Goal: Task Accomplishment & Management: Complete application form

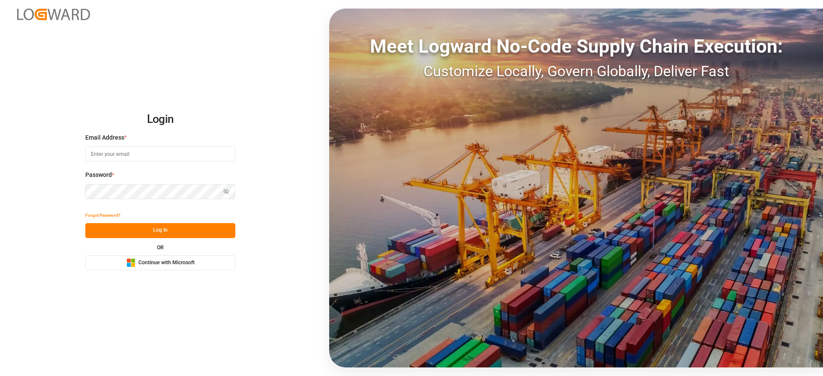
click at [199, 260] on button "Microsoft Logo Continue with Microsoft" at bounding box center [160, 262] width 150 height 15
click at [218, 266] on button "Microsoft Logo Continue with Microsoft" at bounding box center [160, 262] width 150 height 15
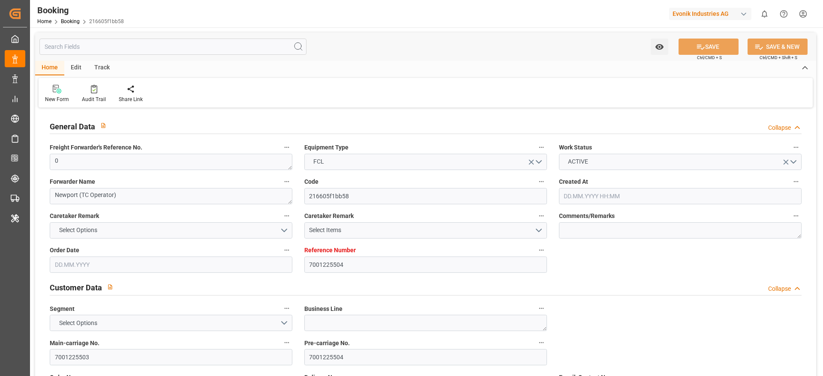
type input "7001225504"
type input "9349497"
type input "Hapag Lloyd"
type input "Hapag Lloyd Aktiengesellschaft"
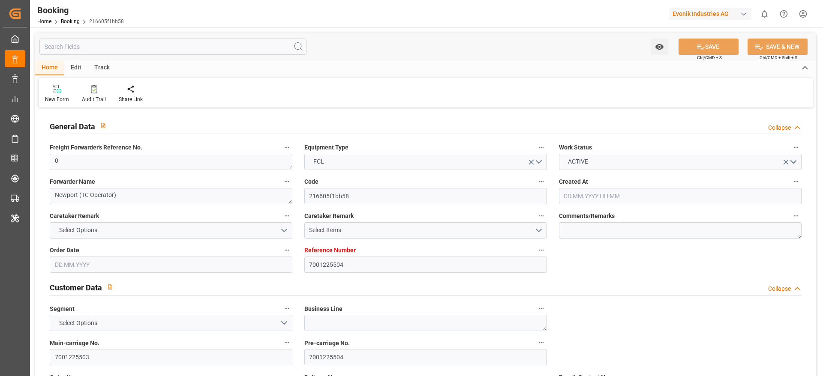
type input "NLRTM"
type input "USCHS"
type input "0"
type input "17.07.2025 12:14"
type input "17.07.2025"
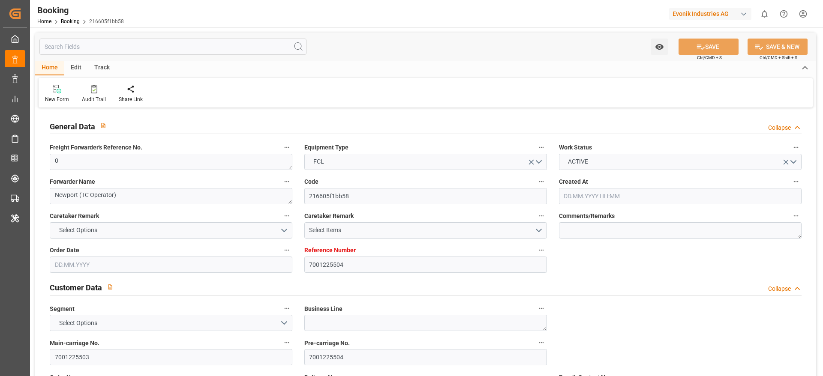
type input "09.09.2025 00:00"
type input "13.09.2025 00:00"
type input "14.09.2025 00:00"
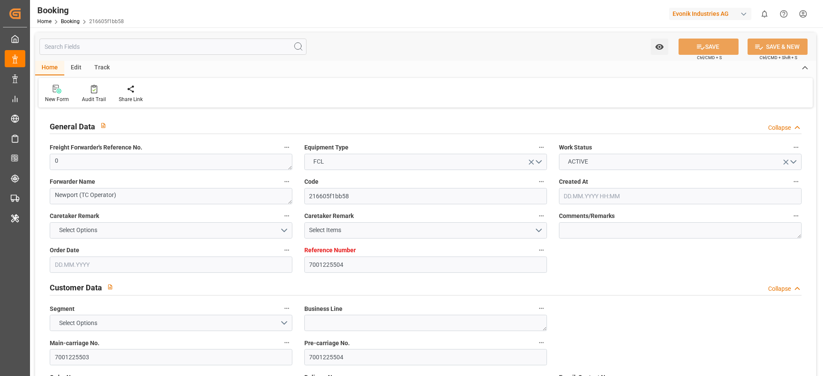
type input "09.09.2025 00:00"
type input "23.09.2025 00:00"
type input "21.09.2025 00:00"
type input "22.07.2025"
type input "22.09.2025 06:27"
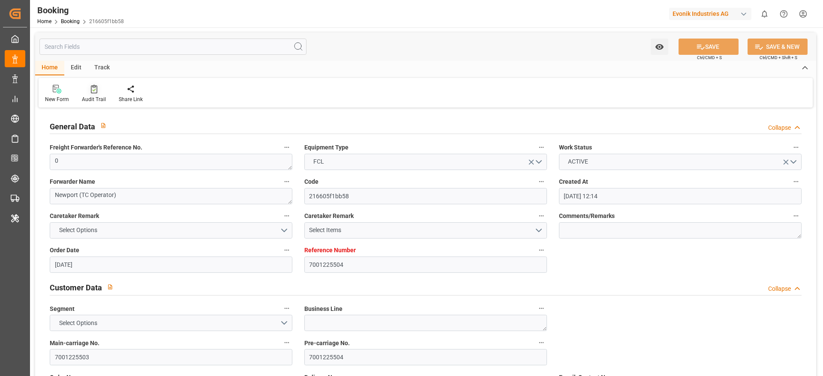
click at [91, 97] on div "Audit Trail" at bounding box center [94, 100] width 24 height 8
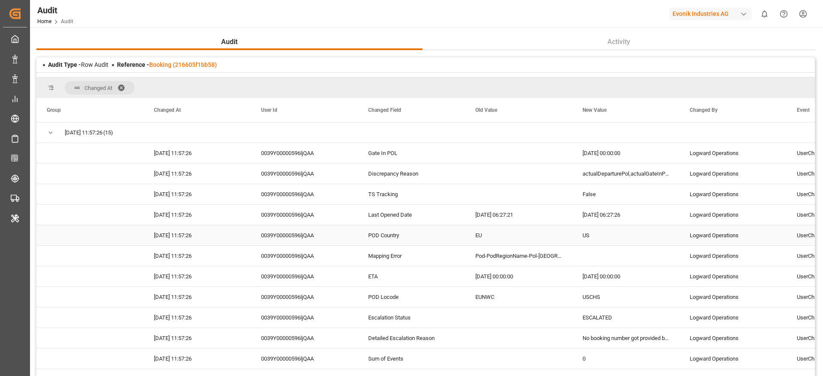
scroll to position [257, 0]
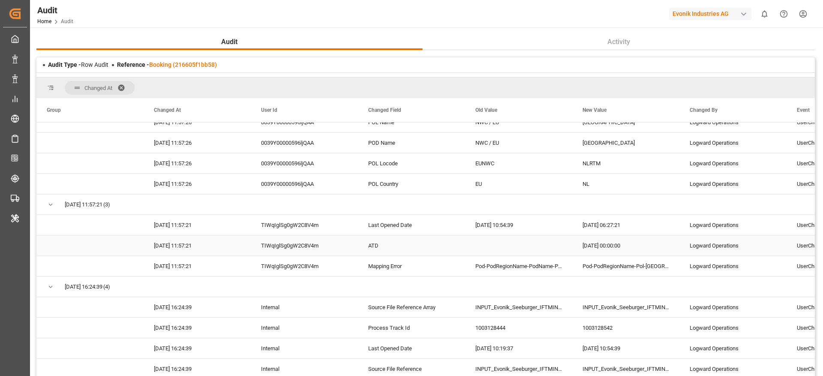
click at [309, 244] on div "TIWqIglSg0gW2C8V4m" at bounding box center [304, 246] width 107 height 20
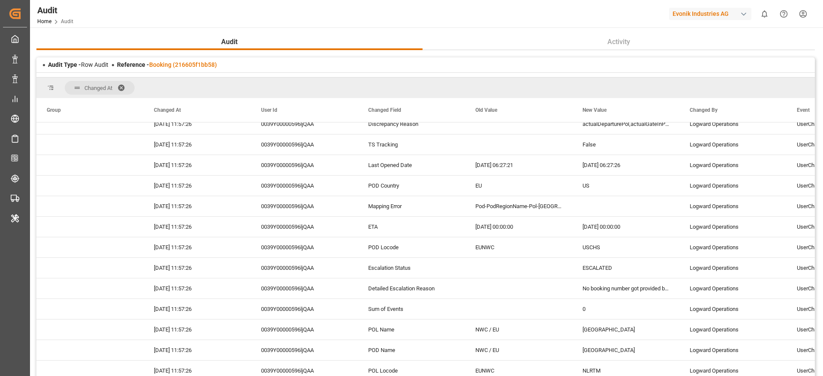
scroll to position [0, 0]
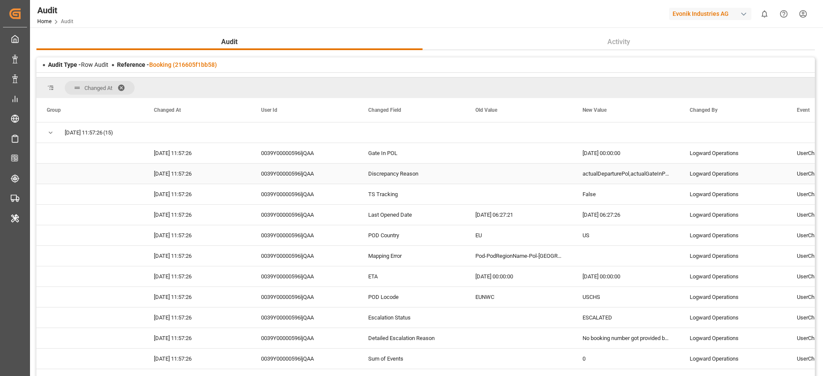
click at [311, 158] on div "0039Y00000596ljQAA" at bounding box center [304, 153] width 107 height 20
click at [311, 169] on div "0039Y00000596ljQAA" at bounding box center [304, 174] width 107 height 20
click at [314, 207] on div "0039Y00000596ljQAA" at bounding box center [304, 215] width 107 height 20
click at [314, 199] on div "0039Y00000596ljQAA" at bounding box center [304, 194] width 107 height 20
click at [310, 215] on div "0039Y00000596ljQAA" at bounding box center [304, 215] width 107 height 20
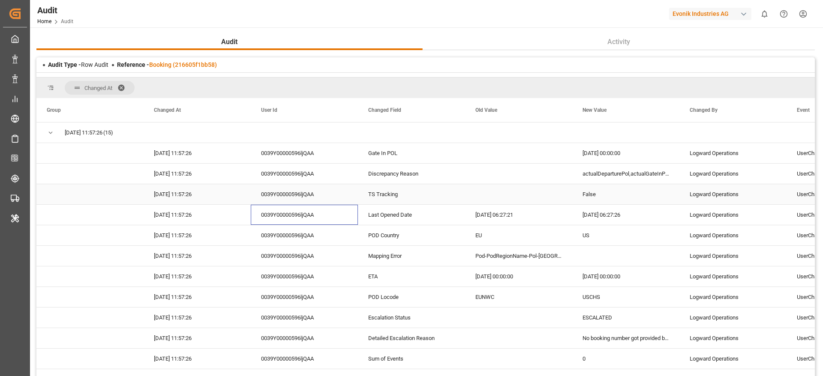
click at [300, 190] on div "0039Y00000596ljQAA" at bounding box center [304, 194] width 107 height 20
drag, startPoint x: 299, startPoint y: 163, endPoint x: 302, endPoint y: 204, distance: 40.8
click at [302, 172] on div "0039Y00000596ljQAA" at bounding box center [304, 174] width 107 height 20
click at [302, 188] on div "0039Y00000596ljQAA" at bounding box center [304, 194] width 107 height 20
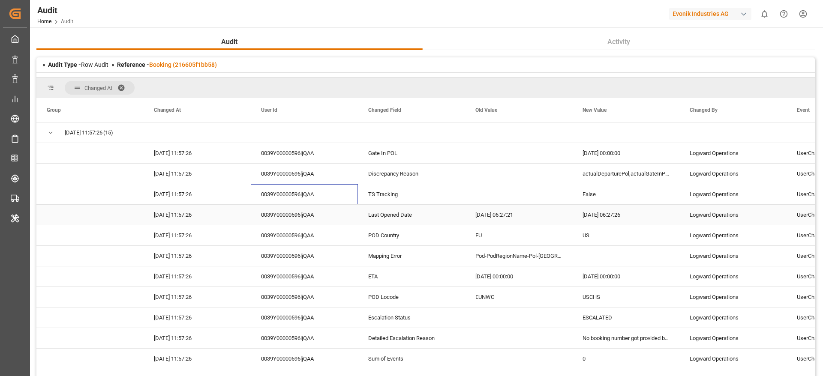
click at [303, 213] on div "0039Y00000596ljQAA" at bounding box center [304, 215] width 107 height 20
drag, startPoint x: 303, startPoint y: 228, endPoint x: 305, endPoint y: 241, distance: 13.4
click at [303, 230] on div "0039Y00000596ljQAA" at bounding box center [304, 235] width 107 height 20
click at [308, 258] on div "0039Y00000596ljQAA" at bounding box center [304, 256] width 107 height 20
click at [309, 271] on div "0039Y00000596ljQAA" at bounding box center [304, 277] width 107 height 20
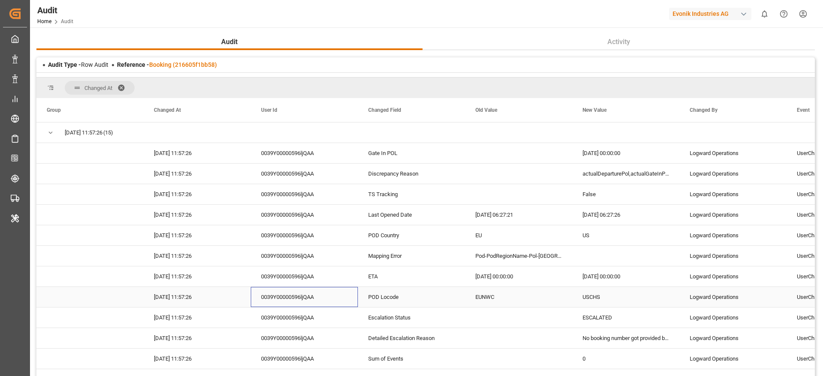
click at [312, 293] on div "0039Y00000596ljQAA" at bounding box center [304, 297] width 107 height 20
click at [317, 331] on div "0039Y00000596ljQAA" at bounding box center [304, 338] width 107 height 20
click at [314, 321] on div "0039Y00000596ljQAA" at bounding box center [304, 318] width 107 height 20
drag, startPoint x: 282, startPoint y: 232, endPoint x: 298, endPoint y: 266, distance: 37.0
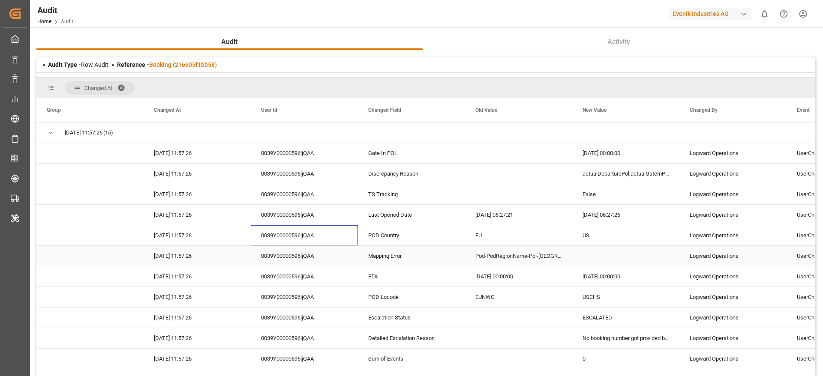
click at [299, 258] on div "0039Y00000596ljQAA" at bounding box center [304, 256] width 107 height 20
click at [311, 269] on div "0039Y00000596ljQAA" at bounding box center [304, 277] width 107 height 20
click at [312, 288] on div "0039Y00000596ljQAA" at bounding box center [304, 297] width 107 height 20
drag, startPoint x: 288, startPoint y: 228, endPoint x: 293, endPoint y: 264, distance: 36.3
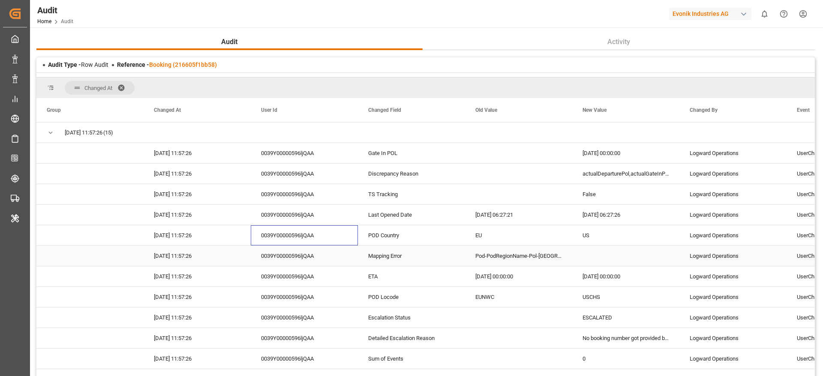
click at [294, 254] on div "0039Y00000596ljQAA" at bounding box center [304, 256] width 107 height 20
click at [294, 236] on div "0039Y00000596ljQAA" at bounding box center [304, 235] width 107 height 20
click at [296, 252] on div "0039Y00000596ljQAA" at bounding box center [304, 256] width 107 height 20
click at [293, 274] on div "0039Y00000596ljQAA" at bounding box center [304, 277] width 107 height 20
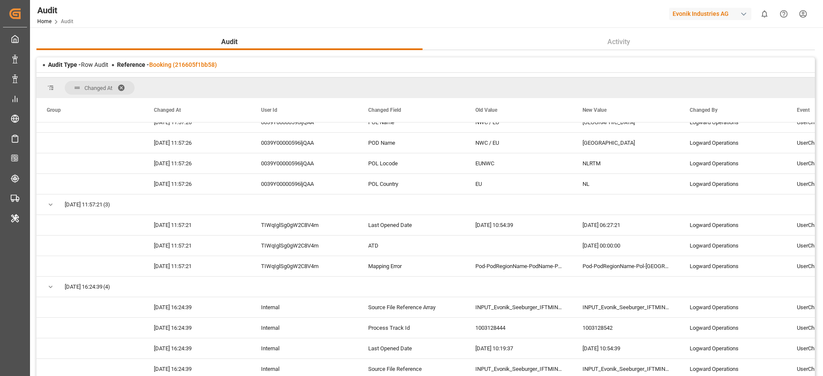
scroll to position [321, 0]
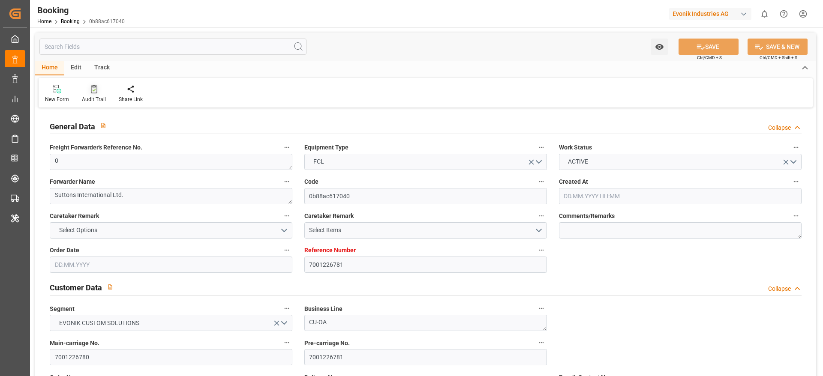
click at [93, 98] on div "Audit Trail" at bounding box center [94, 100] width 24 height 8
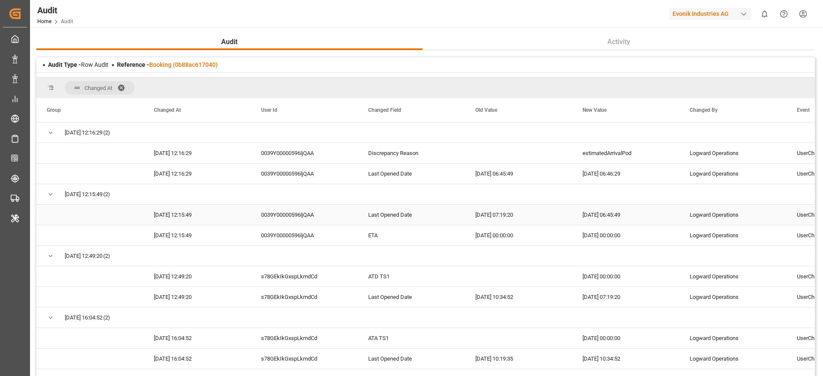
click at [305, 213] on div "0039Y00000596ljQAA" at bounding box center [304, 215] width 107 height 20
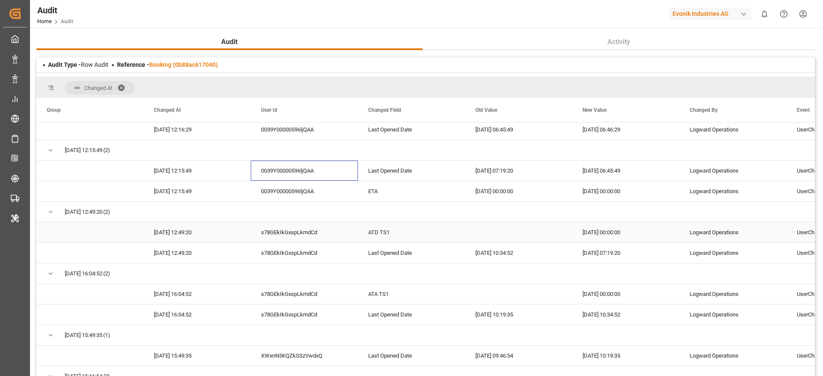
scroll to position [64, 0]
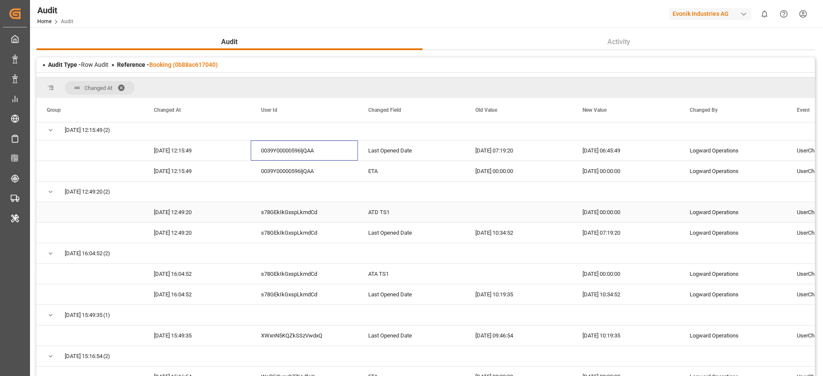
click at [309, 221] on div "s78GEkIkGxspLkmdCd" at bounding box center [304, 212] width 107 height 20
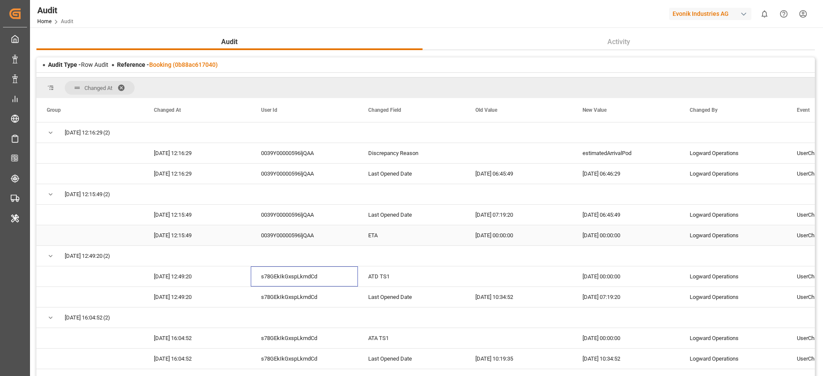
click at [465, 239] on div "2025-09-22 00:00:00" at bounding box center [518, 235] width 107 height 20
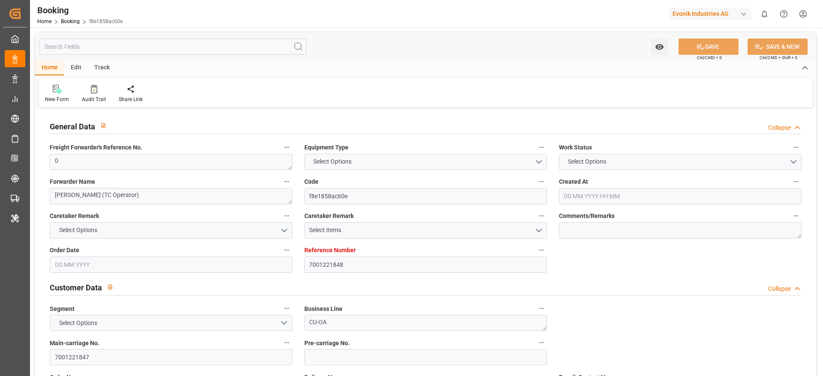
type input "7001221848"
type input "9321536"
type input "Maersk"
type input "Maersk Line AS"
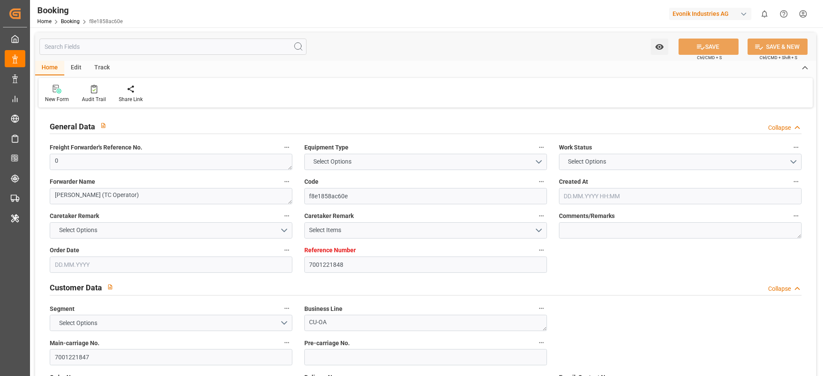
type input "NLRTM"
type input "SGSIN"
type input "35"
type input "0"
type input "14.07.2025 12:21"
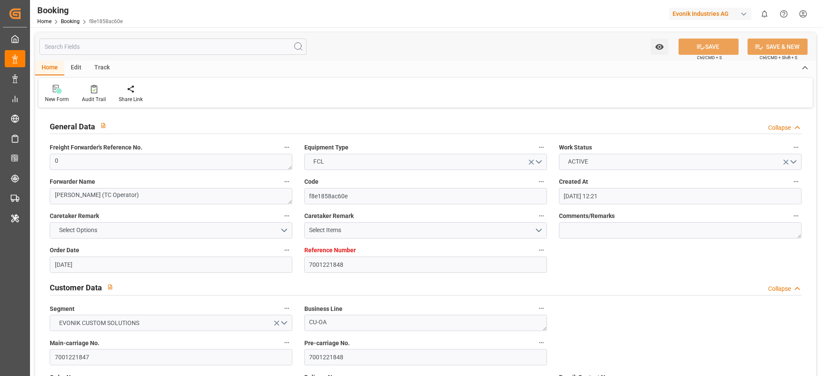
type input "14.07.2025"
type input "03.09.2025"
type input "04.08.2025"
type input "17.08.2025 00:00"
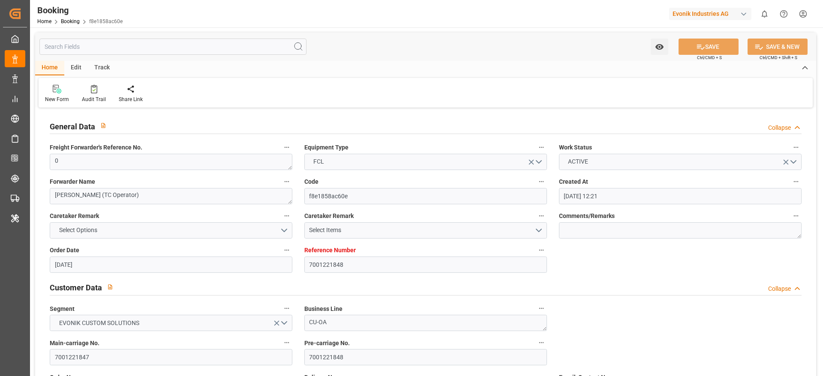
type input "17.08.2025 00:00"
type input "11.08.2025 00:00"
type input "20.09.2025 00:00"
type input "22.08.2025 00:00"
type input "21.09.2025 00:00"
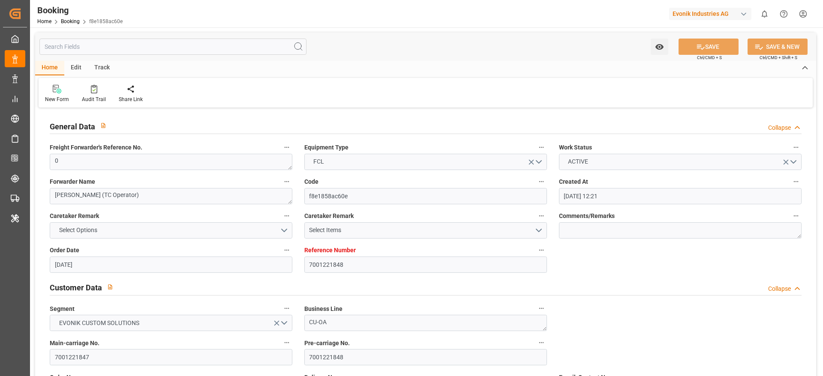
type input "21.09.2025 00:00"
type input "13.08.2025"
type input "22.09.2025 07:16"
click at [92, 102] on div "Audit Trail" at bounding box center [94, 100] width 24 height 8
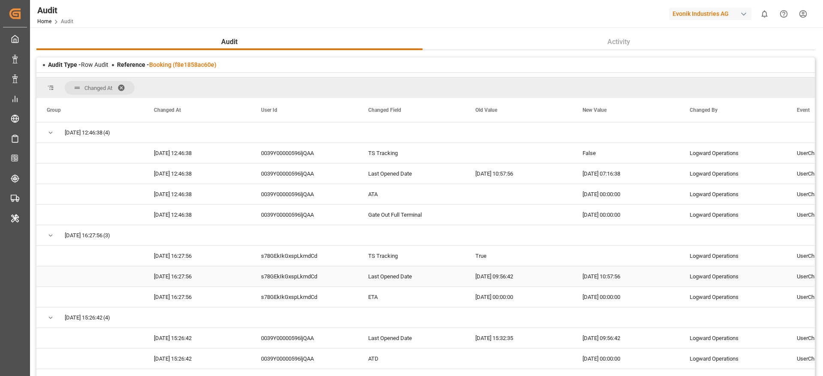
click at [311, 263] on div "s78GEkIkGxspLkmdCd" at bounding box center [304, 256] width 107 height 20
click at [384, 260] on div "TS Tracking" at bounding box center [411, 256] width 107 height 20
click at [487, 257] on div "True" at bounding box center [518, 256] width 107 height 20
click at [427, 219] on div "Gate Out Full Terminal" at bounding box center [411, 215] width 107 height 20
click at [322, 260] on div "s78GEkIkGxspLkmdCd" at bounding box center [304, 256] width 107 height 20
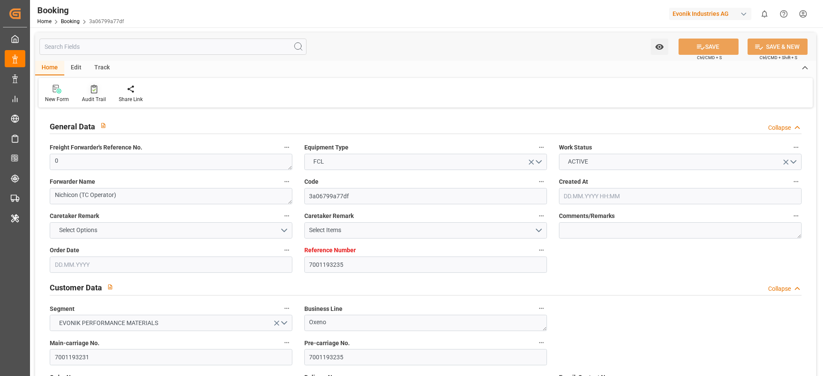
click at [91, 94] on div "Audit Trail" at bounding box center [93, 93] width 37 height 19
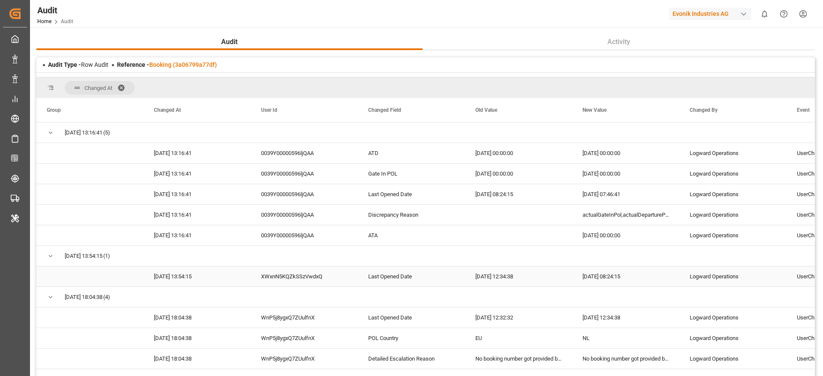
click at [297, 275] on div "XWxnN5KQZkSSzVwdxQ" at bounding box center [304, 277] width 107 height 20
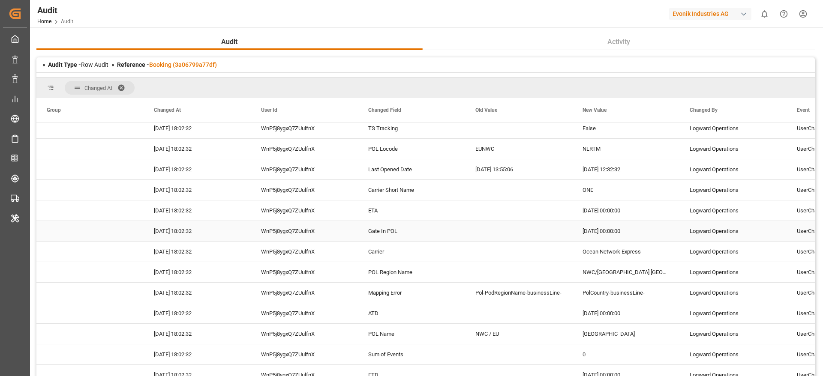
scroll to position [321, 0]
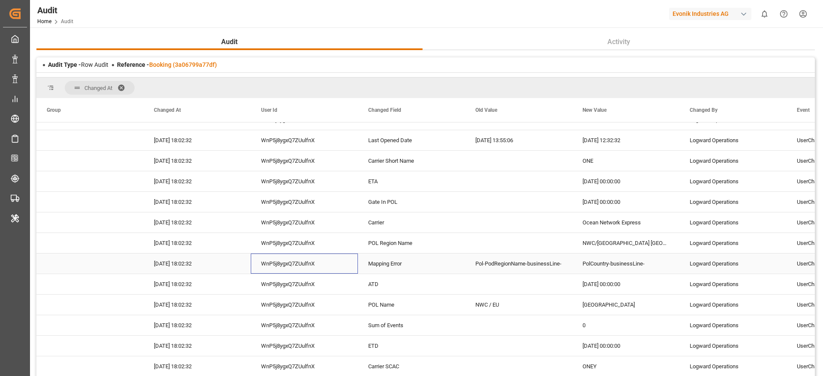
click at [333, 270] on div "WnP5j8ygxQ7ZUulfnX" at bounding box center [304, 264] width 107 height 20
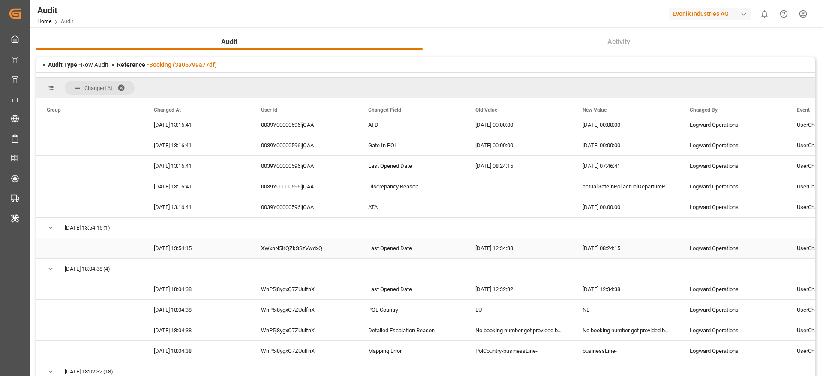
scroll to position [0, 0]
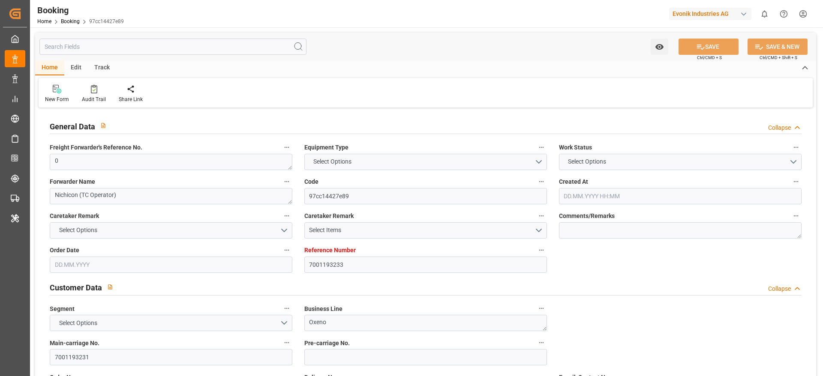
type input "7001193233"
type input "9312975"
type input "ONE"
type input "Ocean Network Express"
type input "NLRTM"
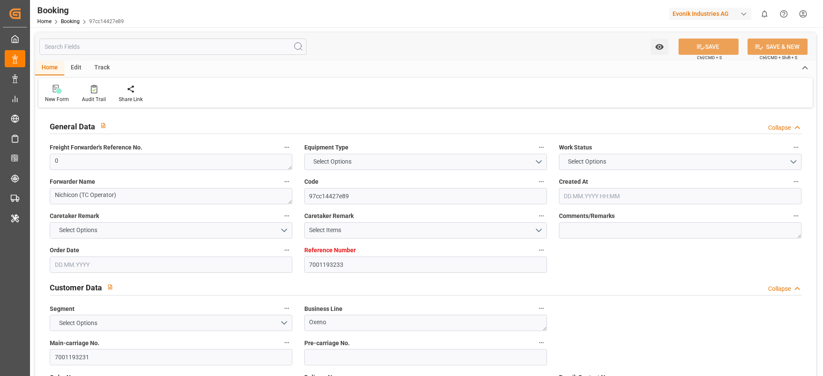
type input "JPNGO"
type input "55"
type input "0"
type input "12.06.2025 05:49"
type input "12.06.2025"
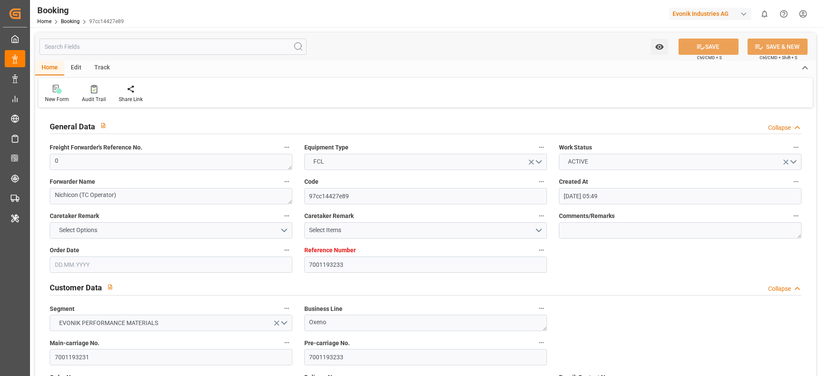
type input "[DATE]"
type input "07.07.2025"
type input "26.08.2025 00:00"
type input "26.07.2025 00:00"
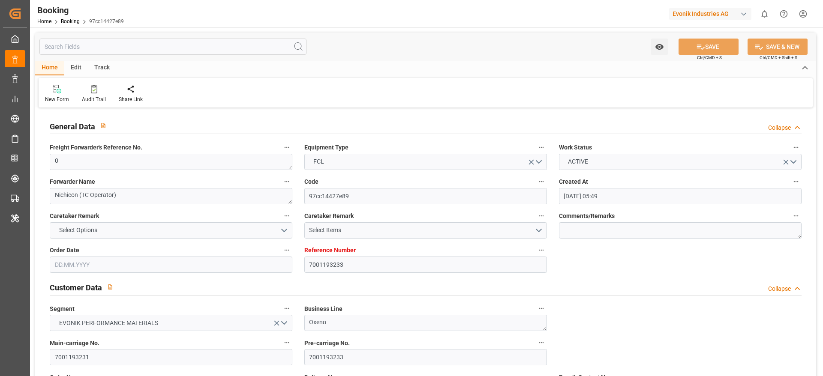
type input "21.07.2025 00:00"
type input "19.09.2025 00:00"
type input "21.07.2025"
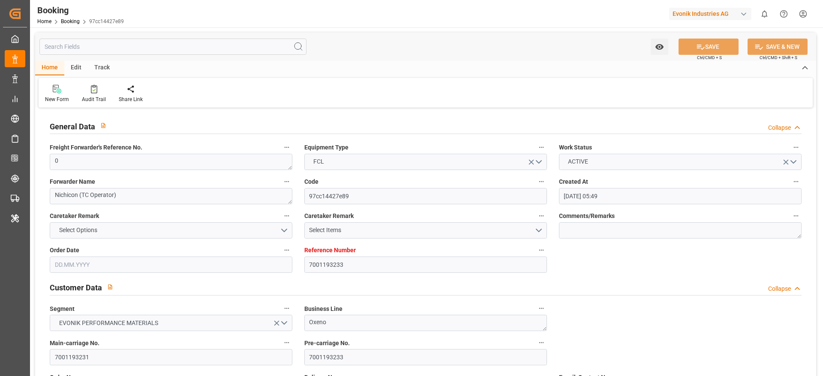
type input "22.09.2025 07:50"
click at [84, 106] on div "New Form Audit Trail Share Link" at bounding box center [426, 93] width 774 height 30
click at [89, 100] on div "Audit Trail" at bounding box center [94, 100] width 24 height 8
type input "7001180762"
type input "9839210"
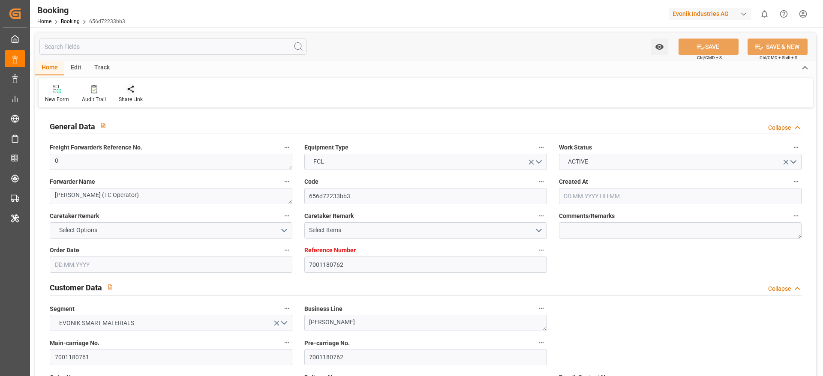
type input "CMACGM"
type input "CMA CGM Group"
type input "NLRTM"
type input "IDBDJ"
type input "MYPKG"
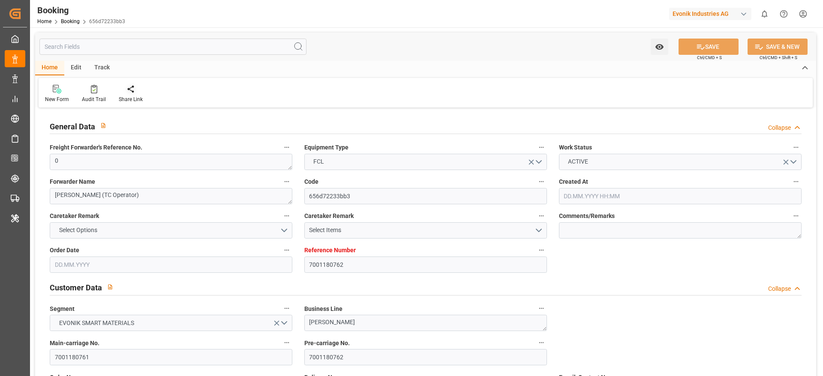
type input "IDJKT"
type input "49"
type input "0"
type input "[DATE] 12:52"
type input "[DATE]"
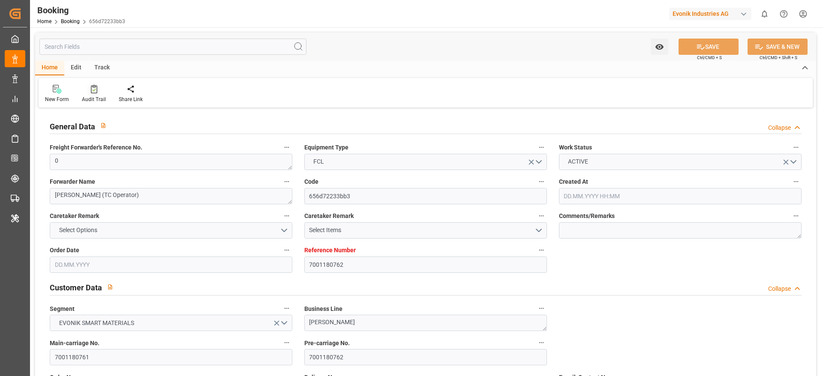
type input "[DATE]"
type input "[DATE] 00:00"
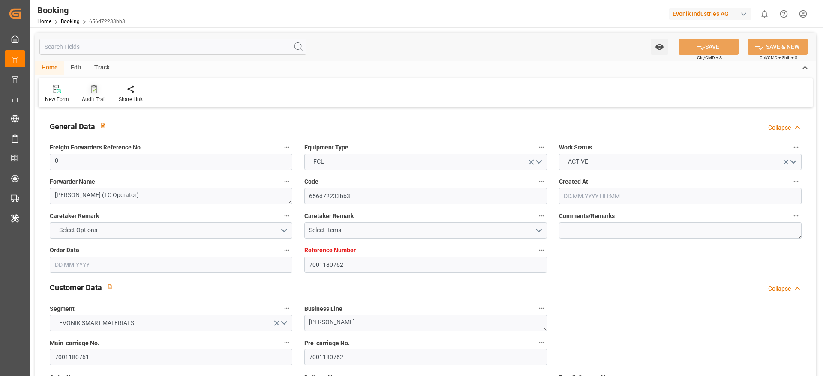
type input "[DATE] 00:00"
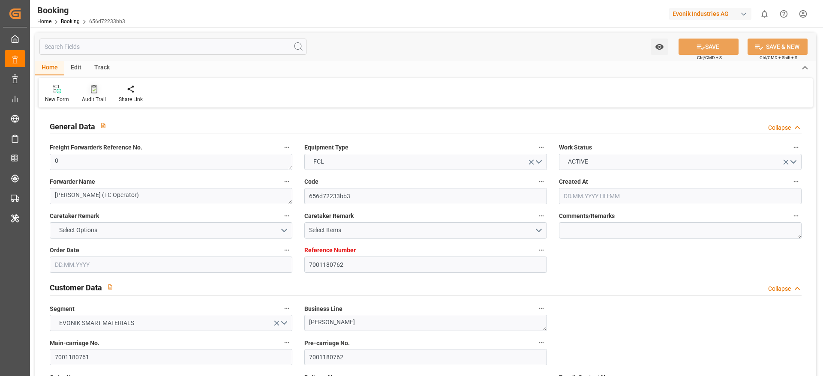
type input "[DATE] 00:00"
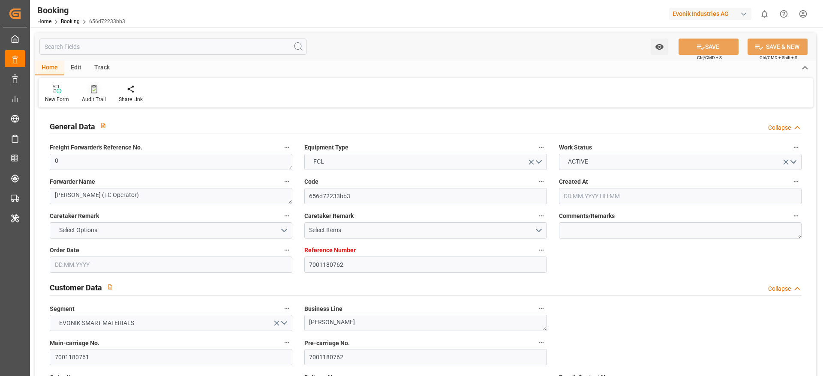
type input "08.08.2025 00:00"
type input "10.08.2025 00:00"
type input "08.08.2025 00:00"
type input "10.08.2025 00:00"
type input "22.08.2025 00:00"
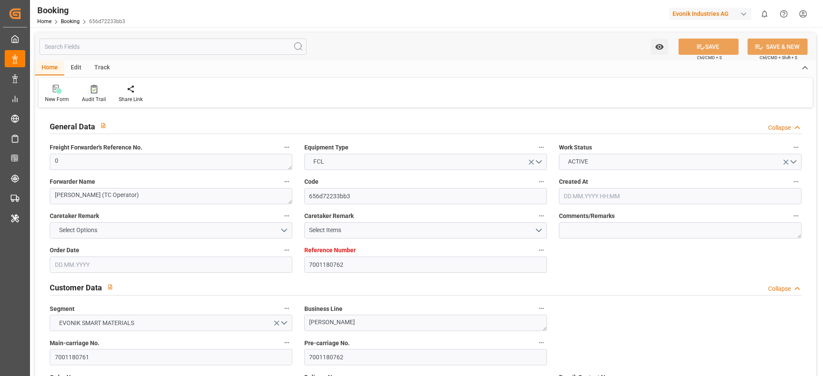
type input "19.09.2025 00:00"
type input "22.08.2025 00:00"
type input "13.06.2025"
type input "22.09.2025 09:38"
click at [97, 98] on div "Audit Trail" at bounding box center [94, 100] width 24 height 8
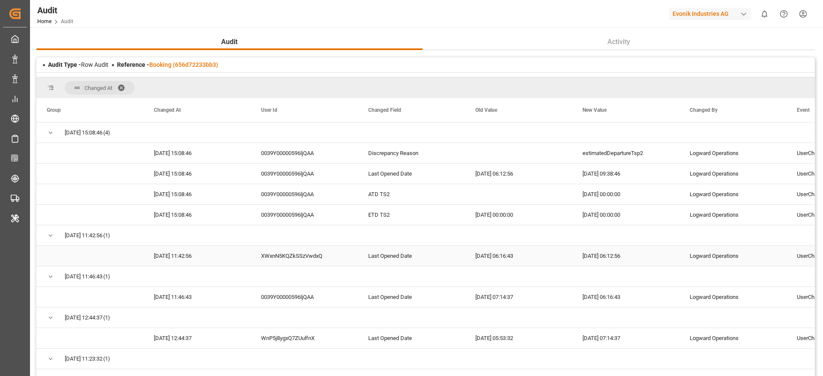
click at [301, 257] on div "XWxnN5KQZkSSzVwdxQ" at bounding box center [304, 256] width 107 height 20
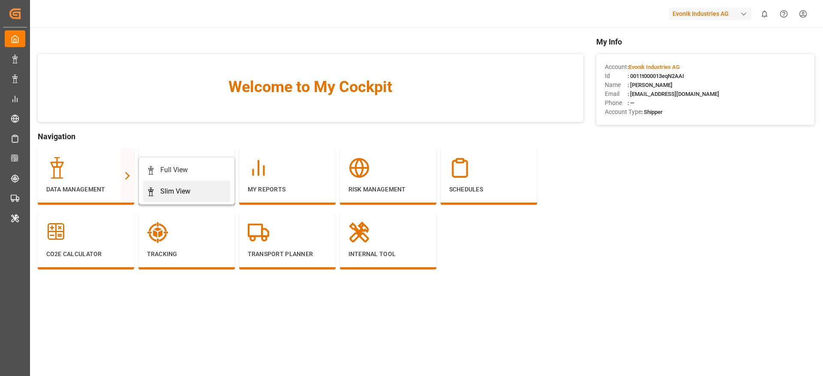
click at [162, 188] on div "Slim View" at bounding box center [175, 191] width 30 height 10
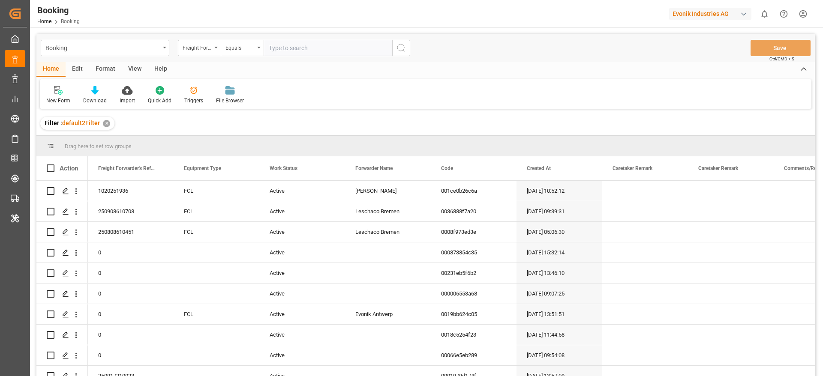
click at [114, 72] on div "Format" at bounding box center [105, 69] width 33 height 15
click at [67, 99] on div "Filter Rows" at bounding box center [58, 101] width 25 height 8
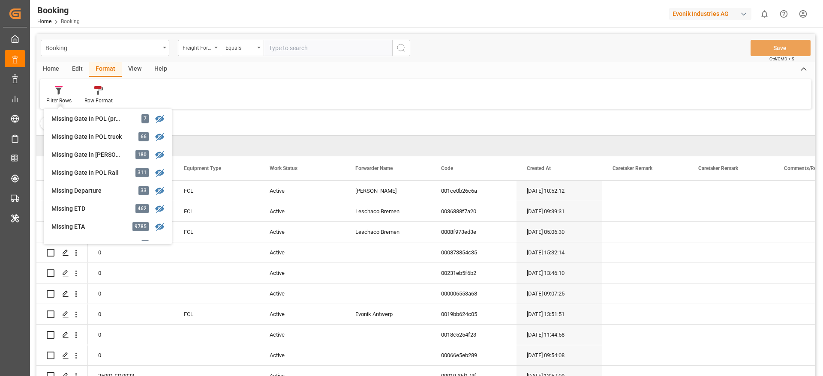
scroll to position [193, 0]
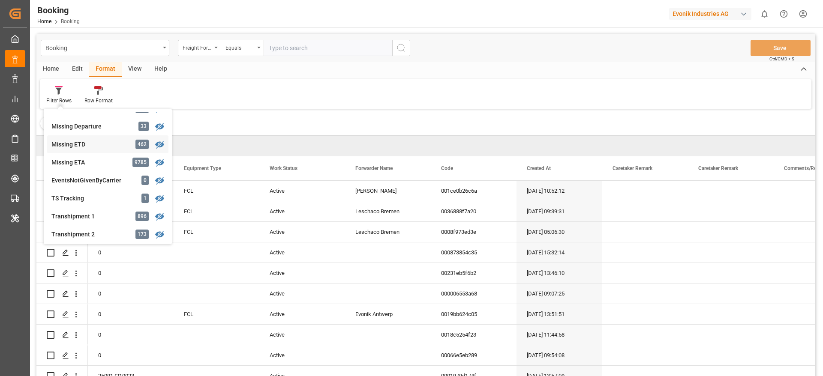
click at [90, 149] on div "Missing ETD 462" at bounding box center [107, 144] width 121 height 18
